Goal: Navigation & Orientation: Find specific page/section

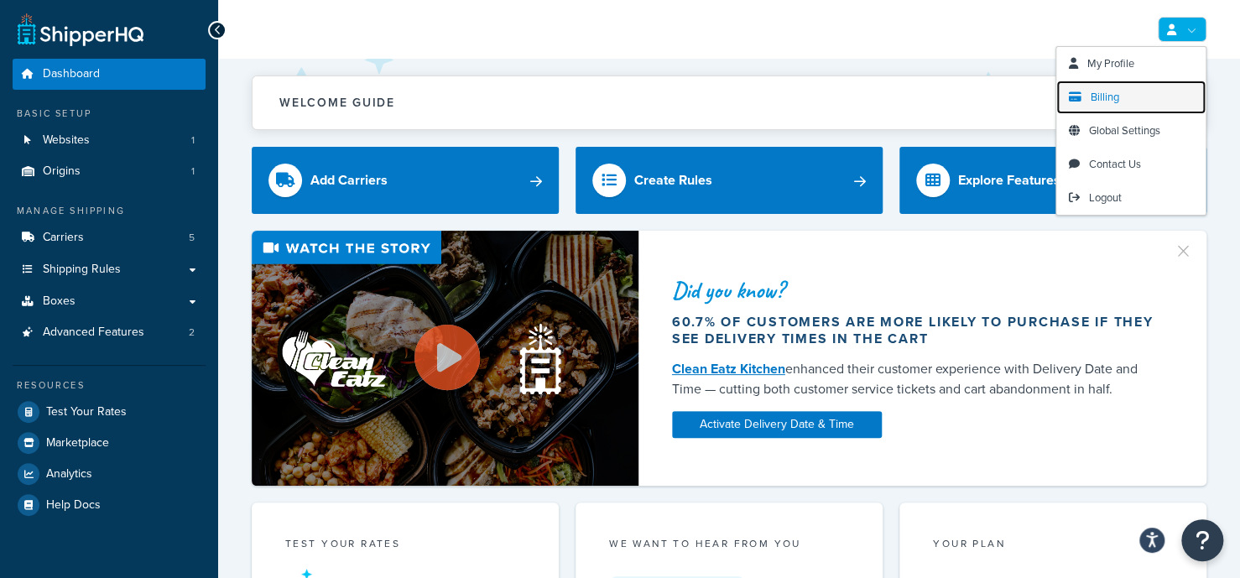
click at [1111, 94] on span "Billing" at bounding box center [1104, 97] width 29 height 16
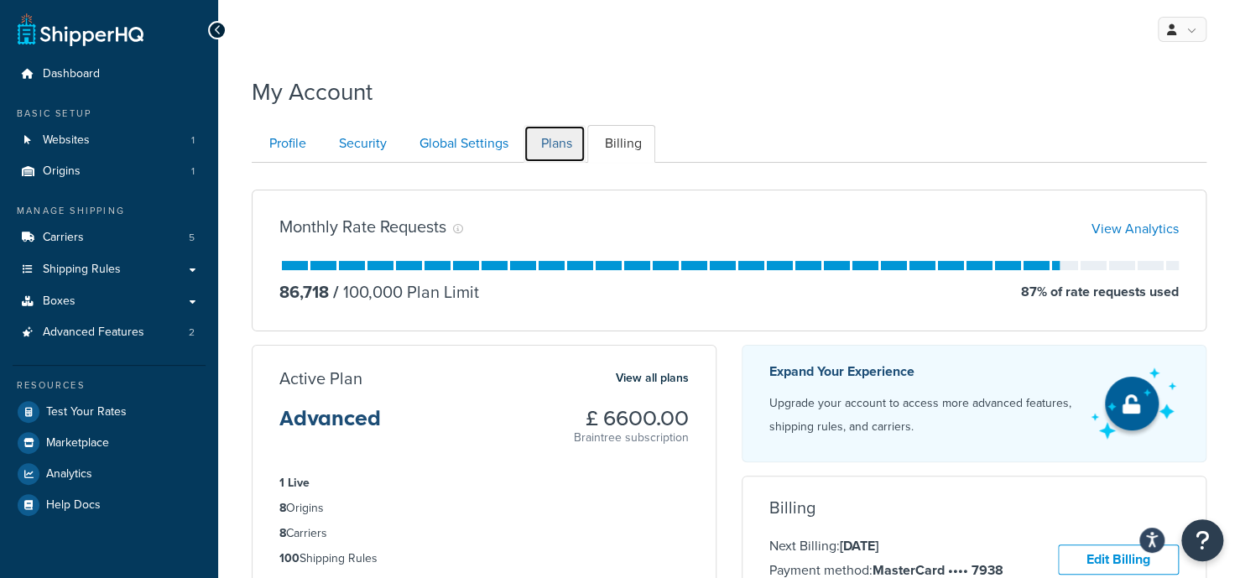
click at [558, 147] on link "Plans" at bounding box center [554, 144] width 62 height 38
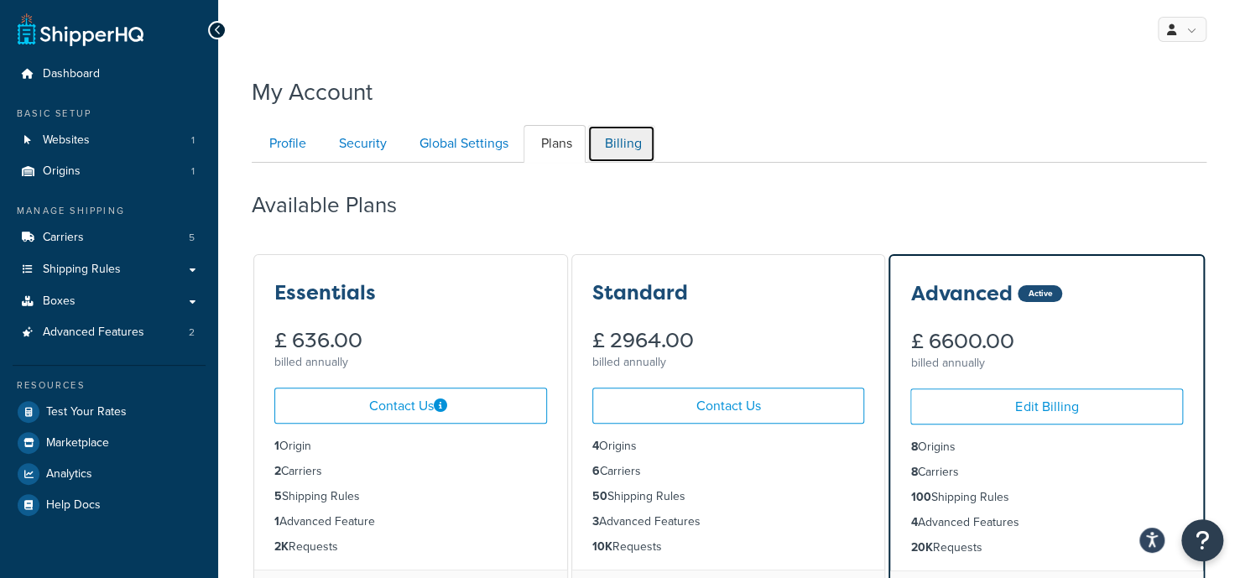
click at [612, 133] on link "Billing" at bounding box center [621, 144] width 68 height 38
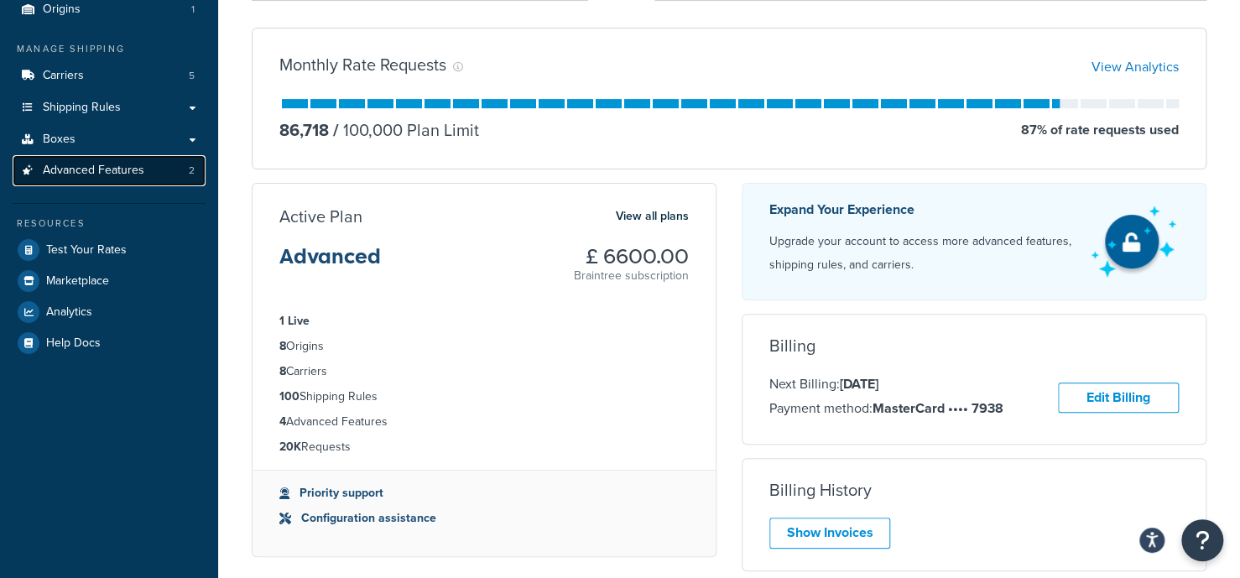
click at [132, 171] on span "Advanced Features" at bounding box center [93, 171] width 101 height 14
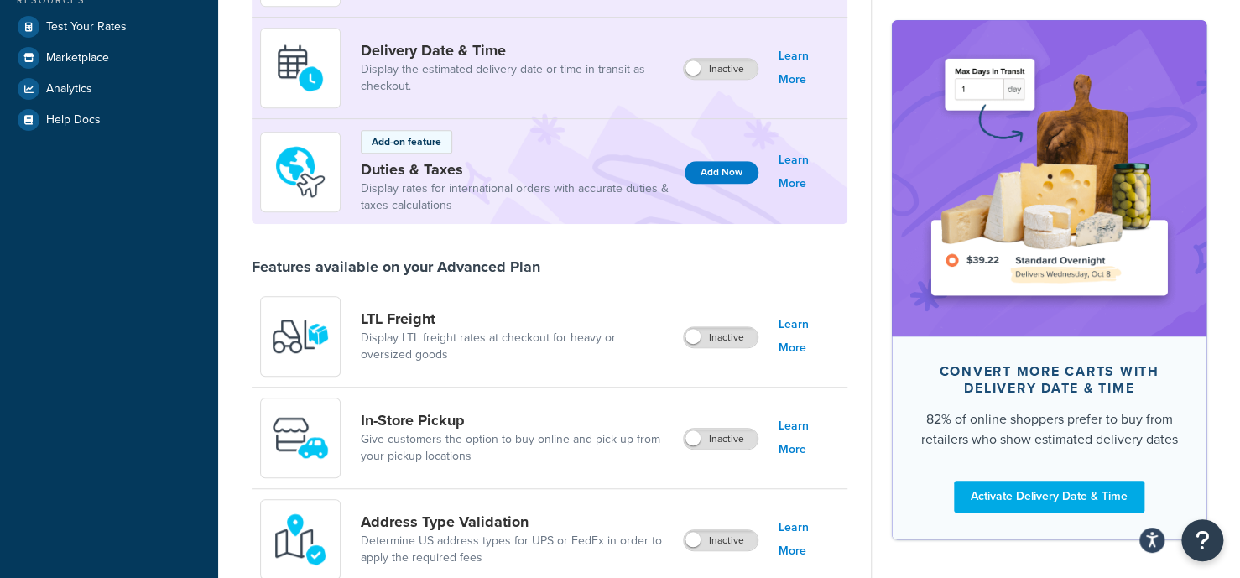
scroll to position [388, 0]
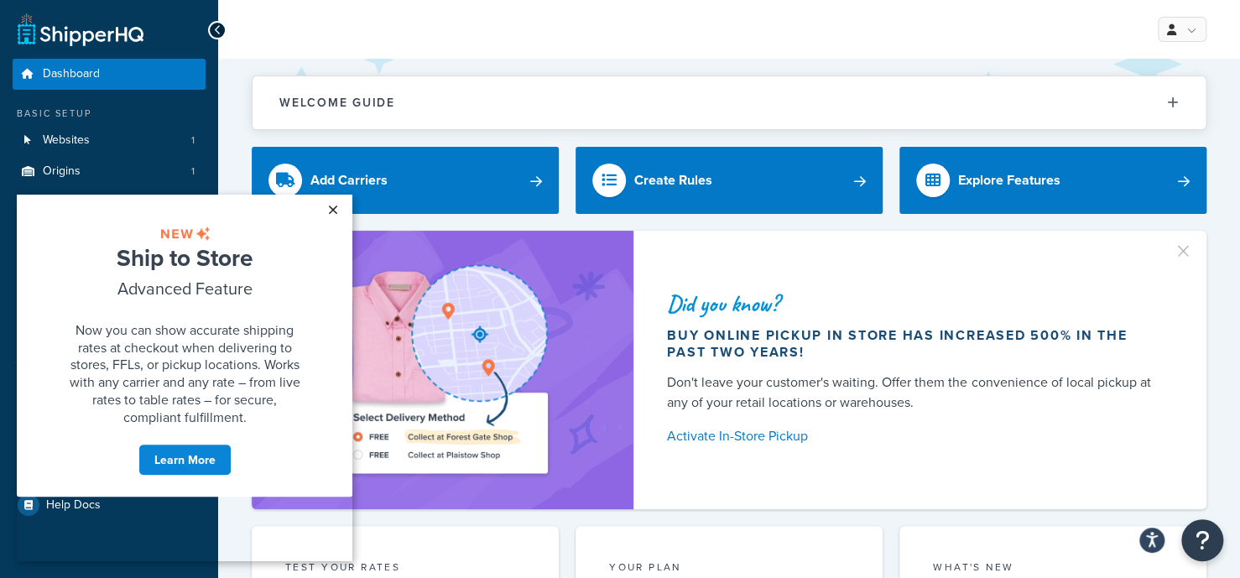
click at [334, 206] on link "×" at bounding box center [332, 210] width 29 height 30
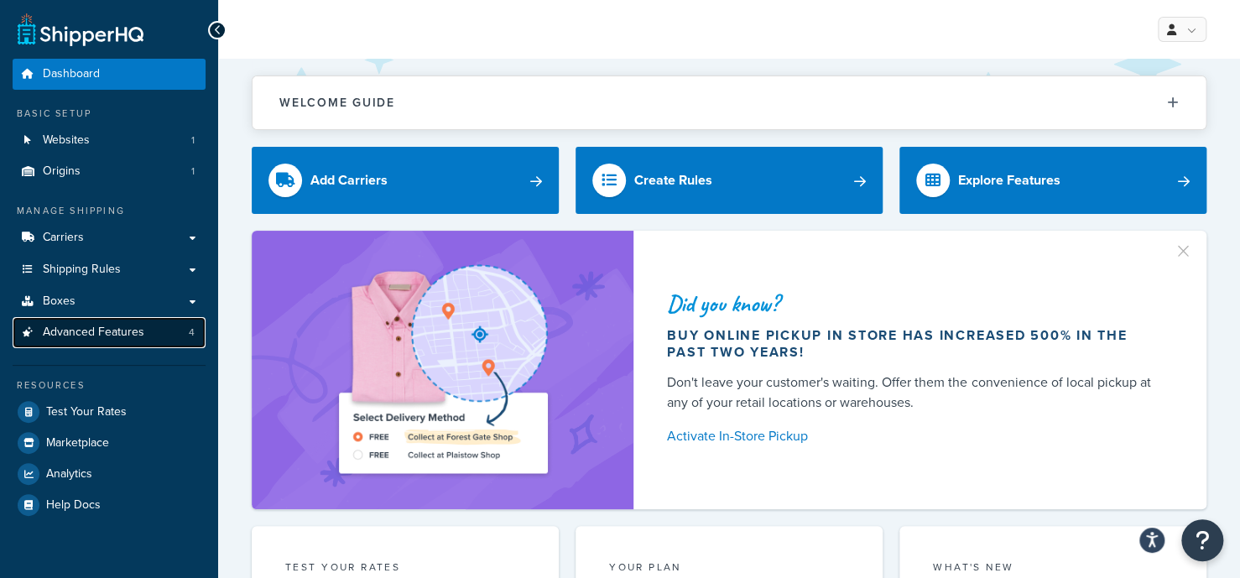
click at [146, 335] on link "Advanced Features 4" at bounding box center [109, 332] width 193 height 31
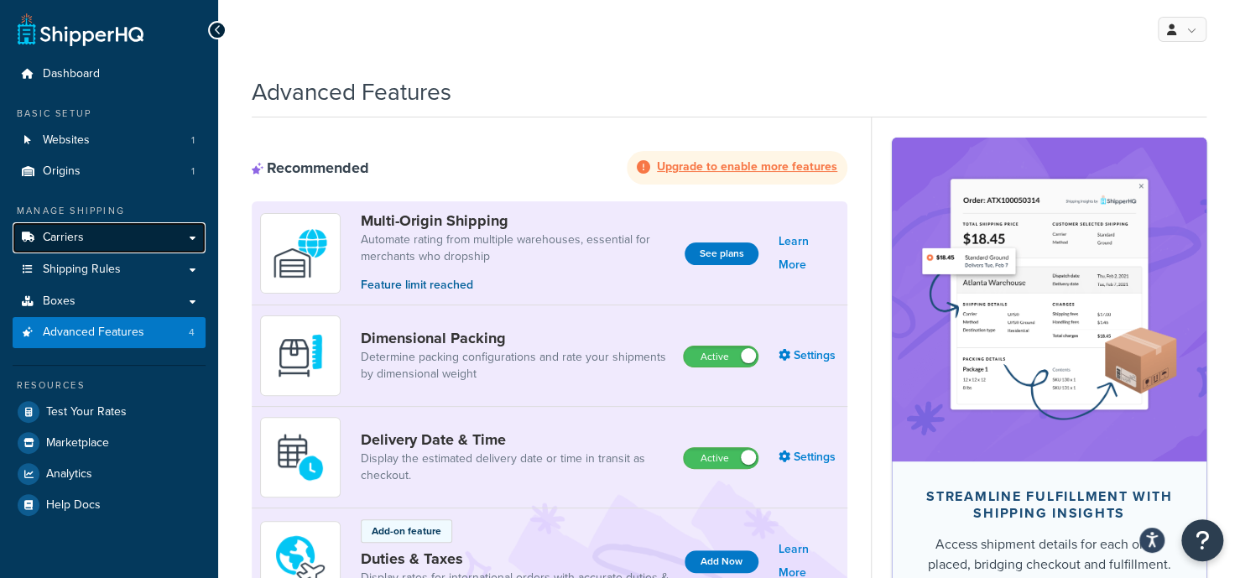
click at [139, 242] on link "Carriers" at bounding box center [109, 237] width 193 height 31
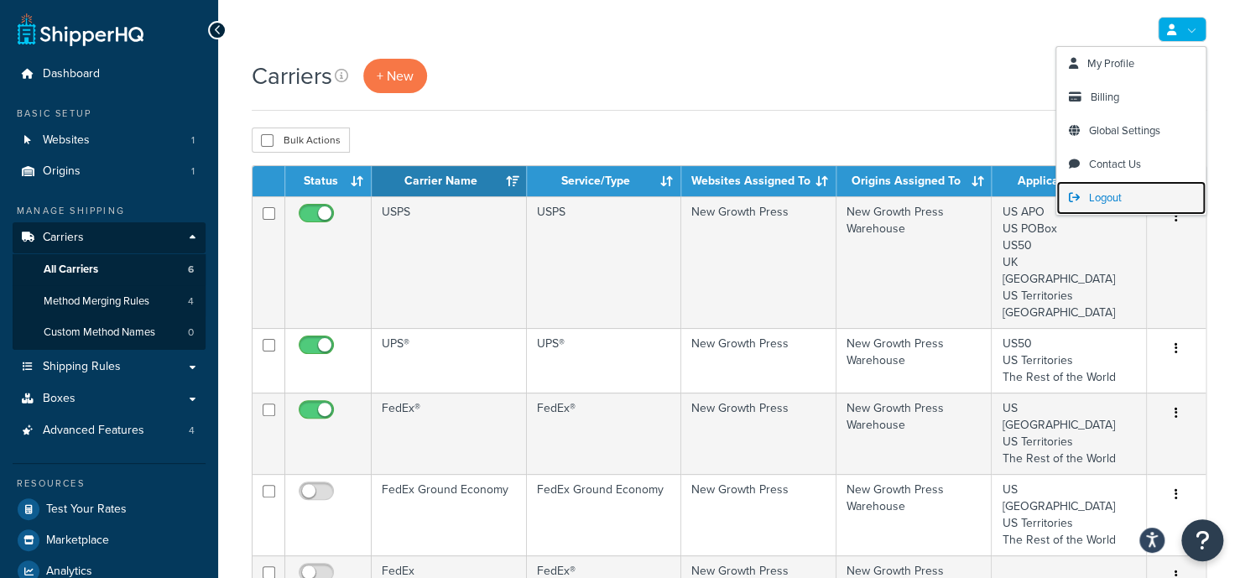
click at [1118, 203] on span "Logout" at bounding box center [1105, 198] width 33 height 16
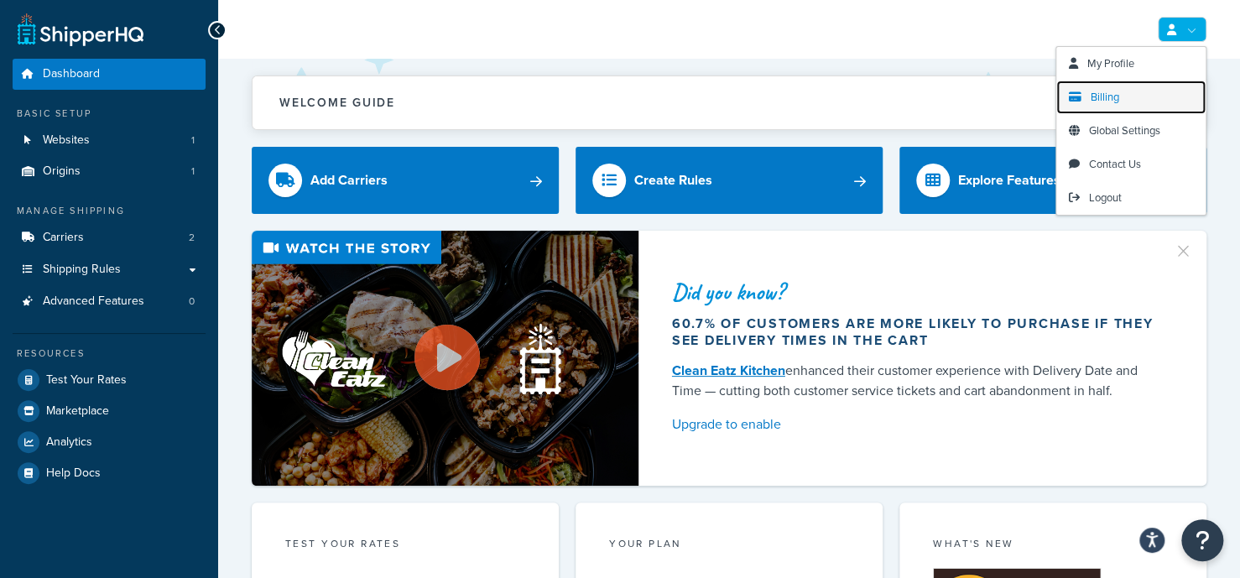
click at [1131, 89] on link "Billing" at bounding box center [1130, 98] width 149 height 34
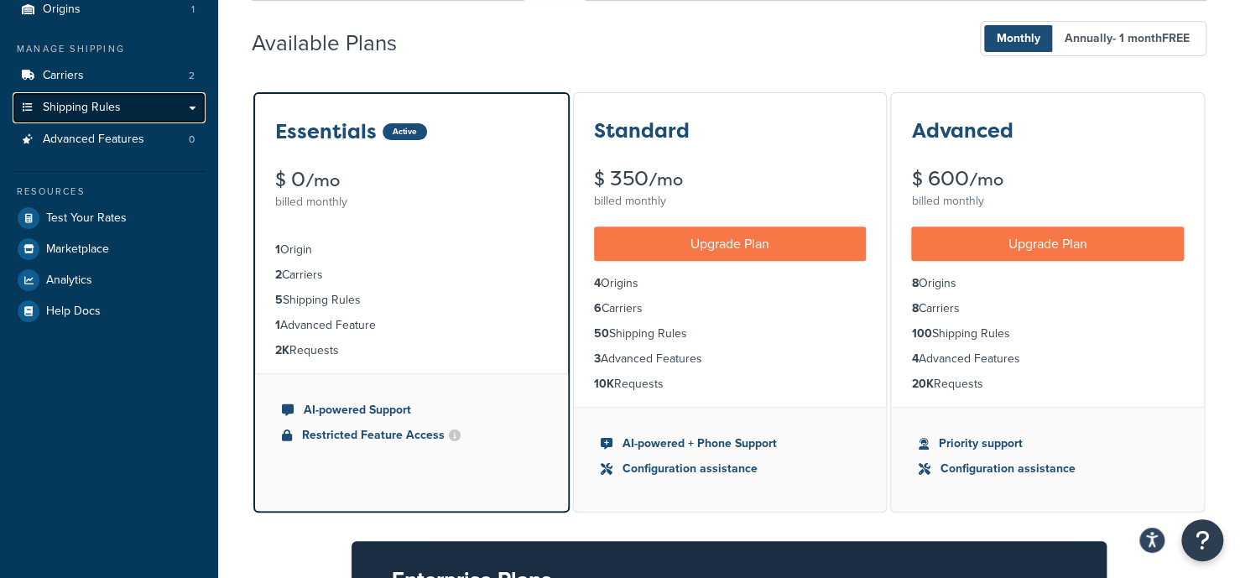
click at [167, 99] on link "Shipping Rules" at bounding box center [109, 107] width 193 height 31
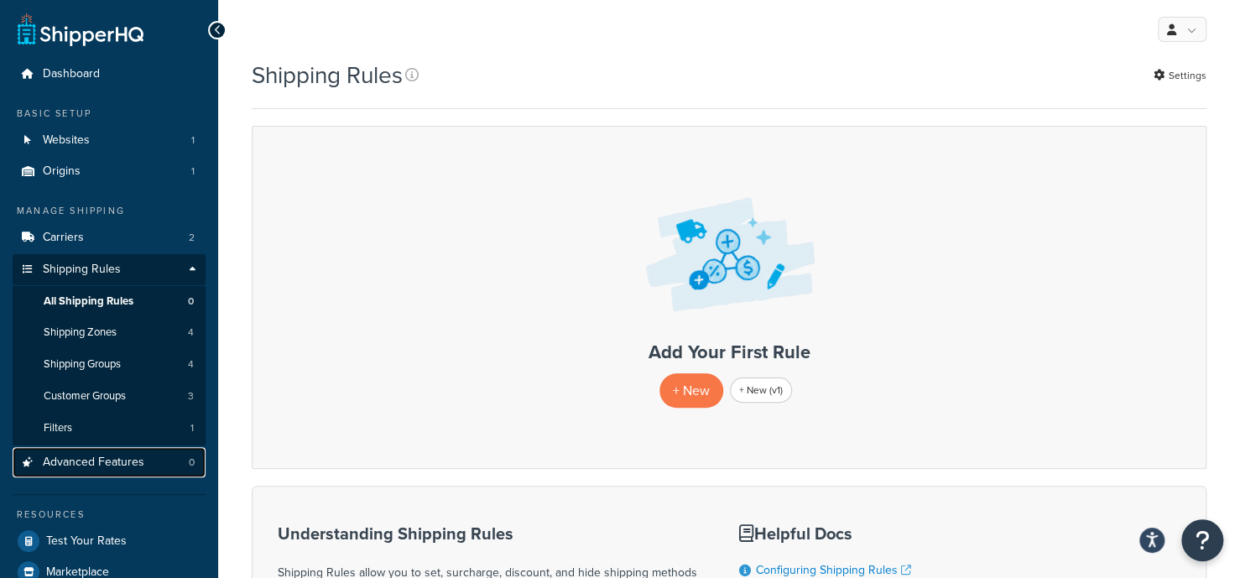
click at [144, 457] on link "Advanced Features 0" at bounding box center [109, 462] width 193 height 31
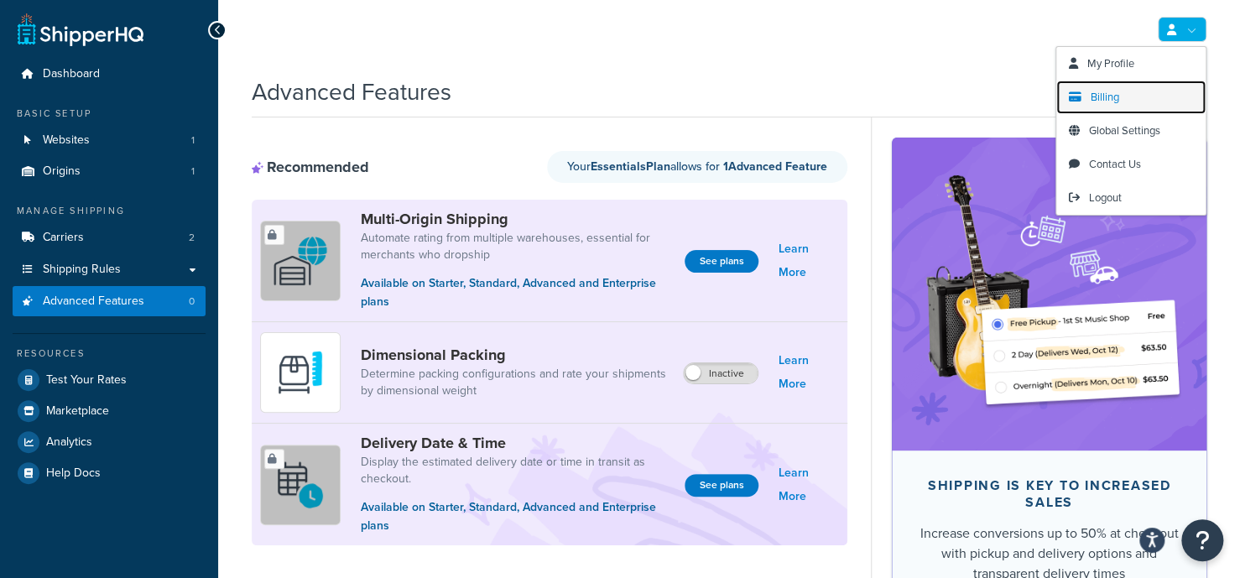
click at [1146, 97] on link "Billing" at bounding box center [1130, 98] width 149 height 34
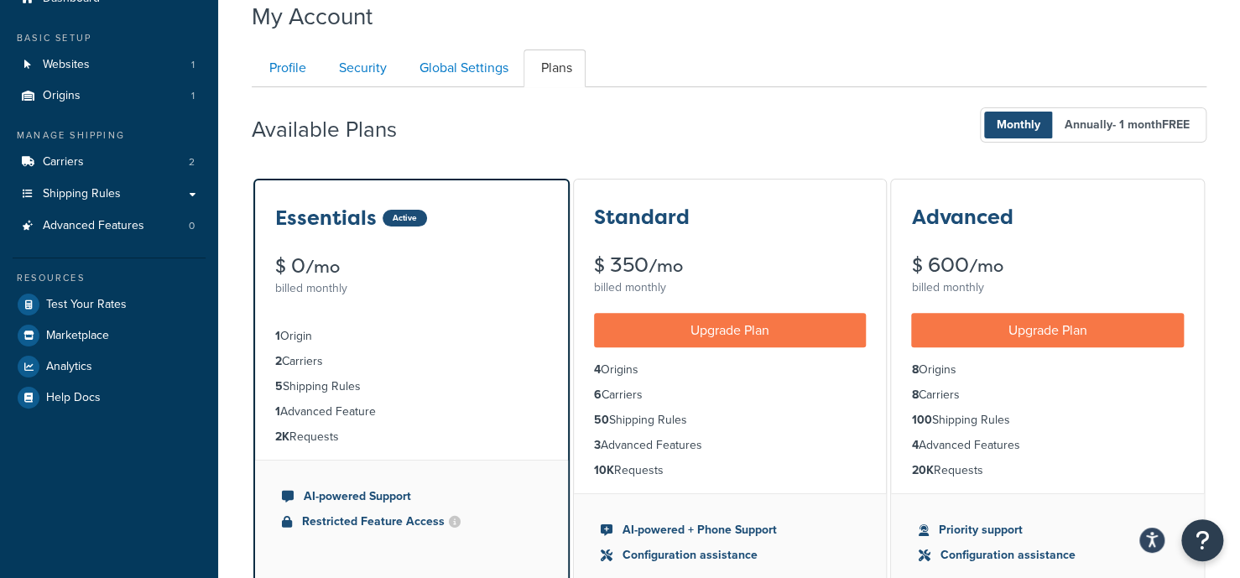
scroll to position [83, 0]
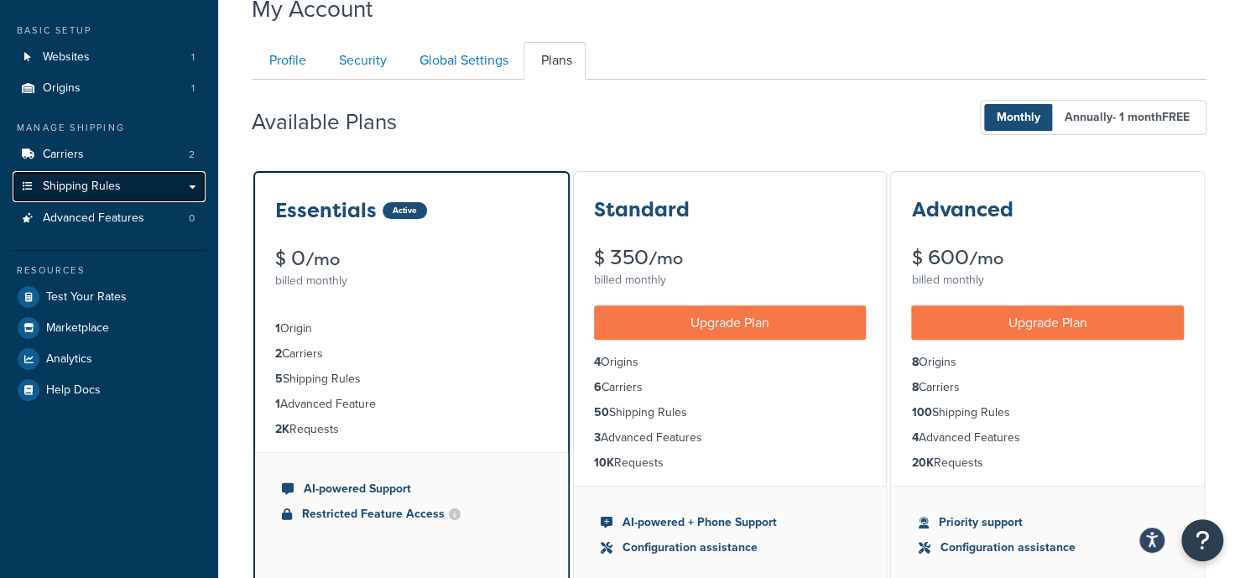
click at [115, 188] on span "Shipping Rules" at bounding box center [82, 187] width 78 height 14
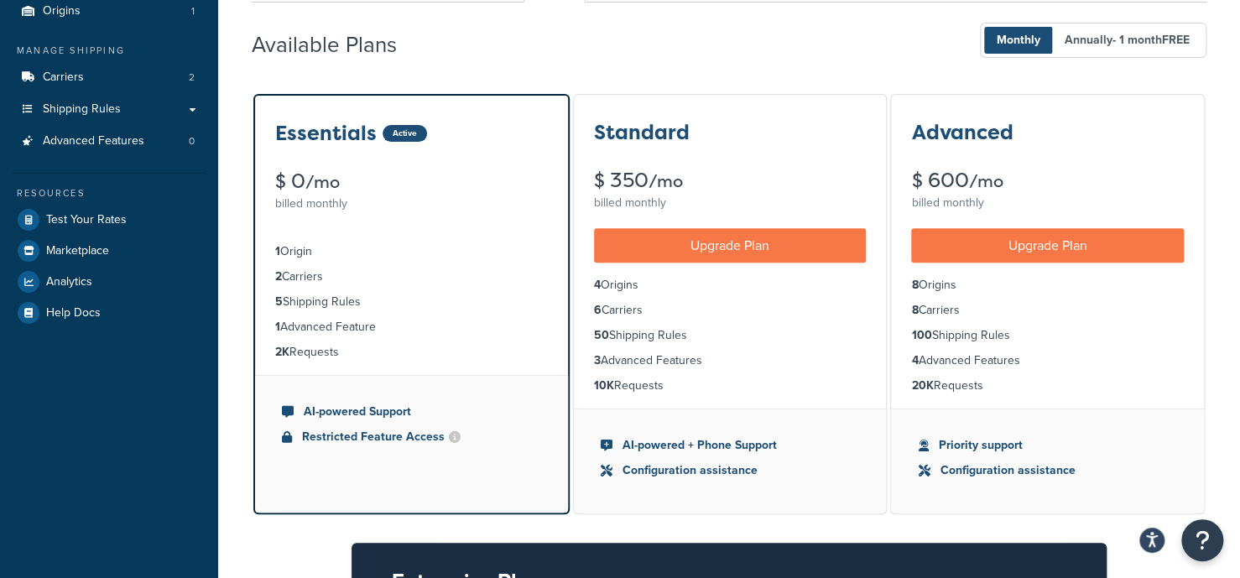
scroll to position [162, 0]
